Goal: Register for event/course

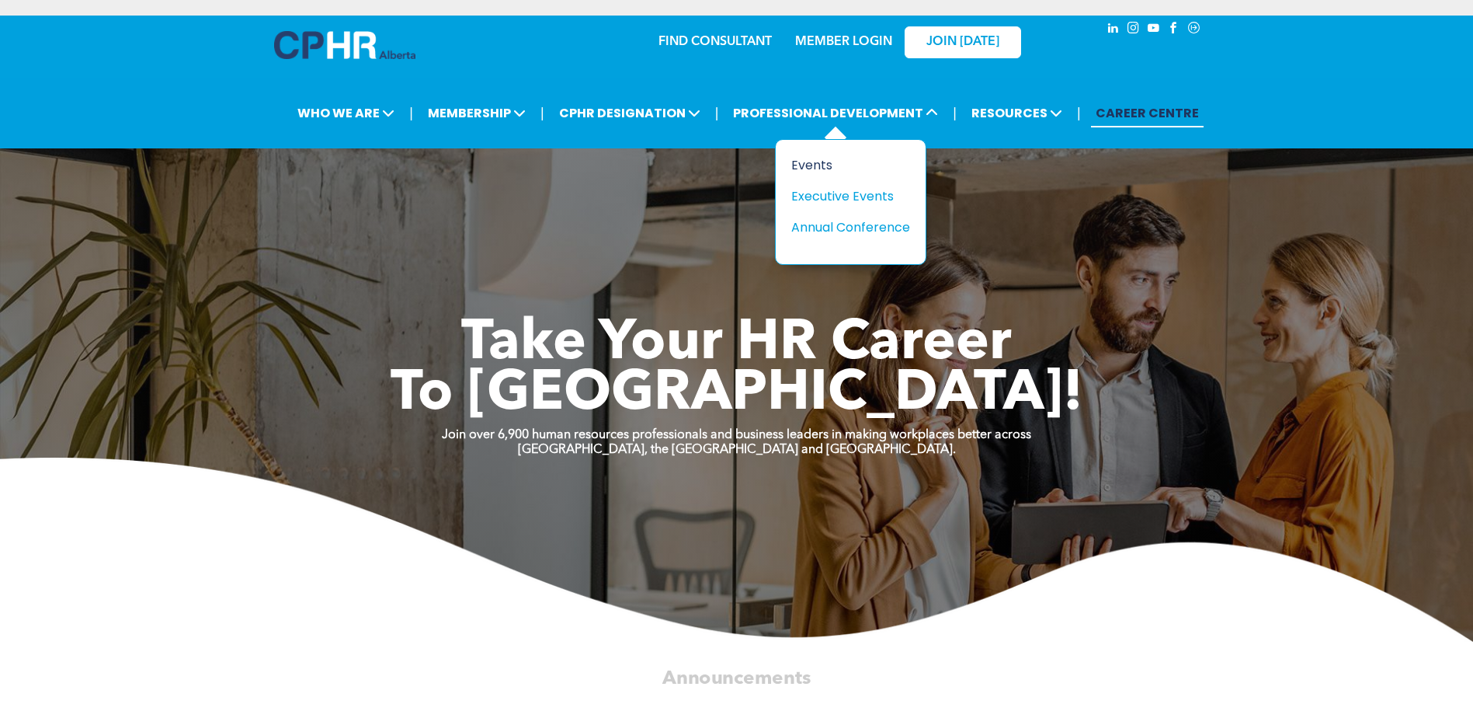
click at [817, 166] on div "Events" at bounding box center [844, 164] width 107 height 19
